Goal: Transaction & Acquisition: Subscribe to service/newsletter

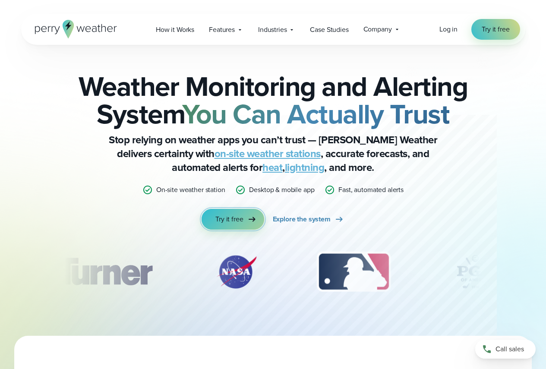
click at [229, 223] on span "Try it free" at bounding box center [229, 219] width 28 height 10
